Goal: Understand site structure: Grasp the organization and layout of the website

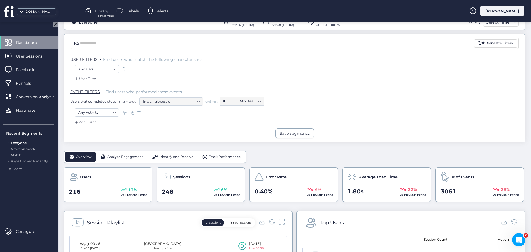
scroll to position [28, 0]
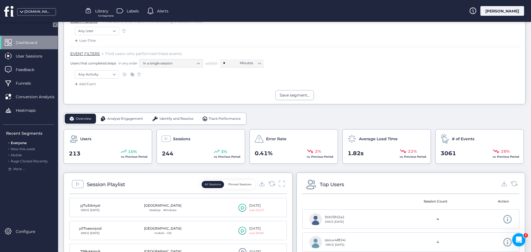
scroll to position [83, 0]
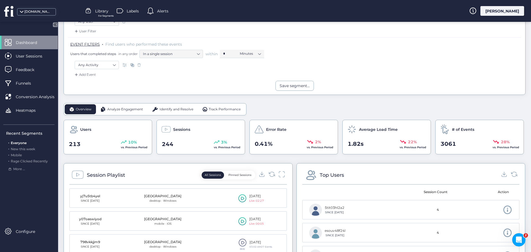
click at [139, 107] on span "Analyze Engagement" at bounding box center [125, 109] width 36 height 5
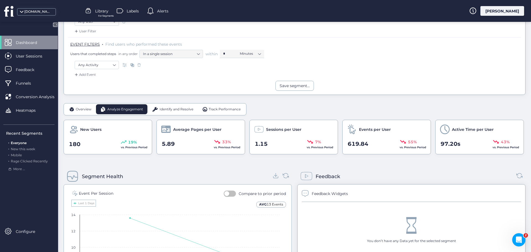
click at [181, 106] on div "Identify and Resolve" at bounding box center [172, 109] width 50 height 10
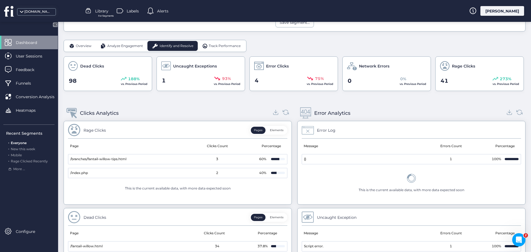
scroll to position [138, 0]
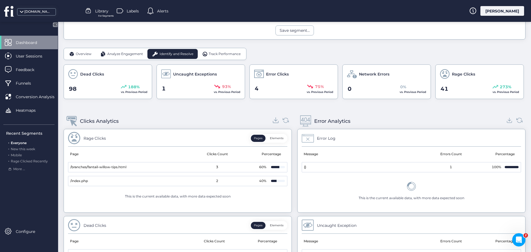
click at [274, 120] on icon at bounding box center [275, 119] width 3 height 1
click at [506, 122] on icon at bounding box center [509, 119] width 7 height 7
click at [218, 52] on span "Track Performance" at bounding box center [225, 53] width 32 height 5
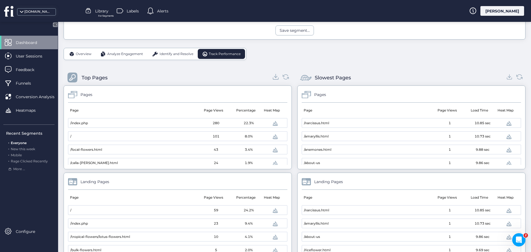
click at [274, 78] on icon at bounding box center [275, 76] width 7 height 7
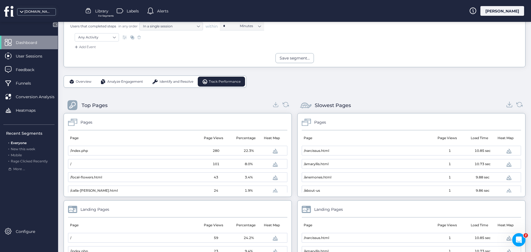
click at [506, 104] on icon at bounding box center [509, 104] width 7 height 7
